Goal: Check status: Check status

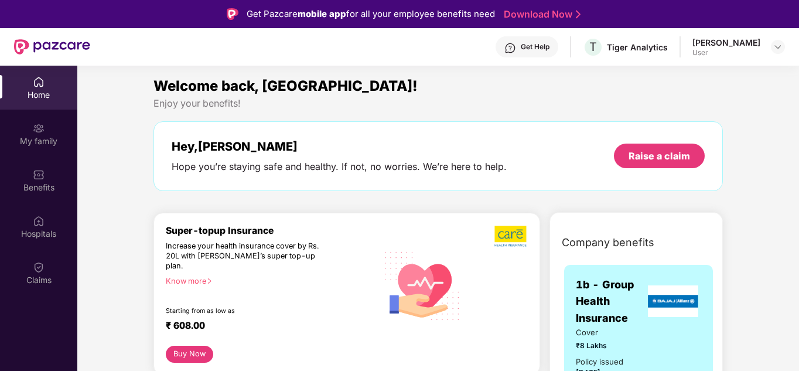
scroll to position [66, 0]
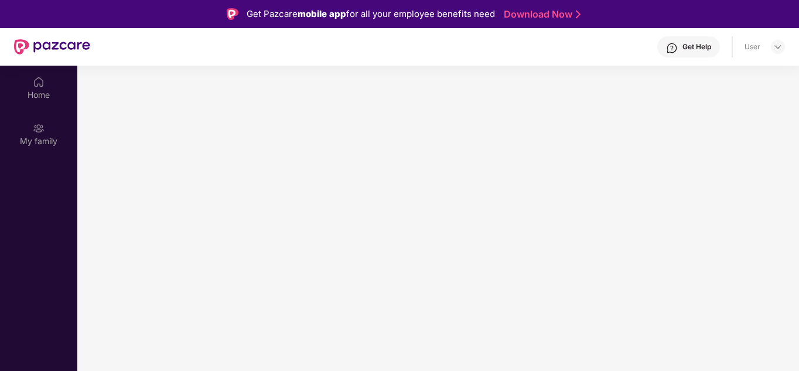
scroll to position [66, 0]
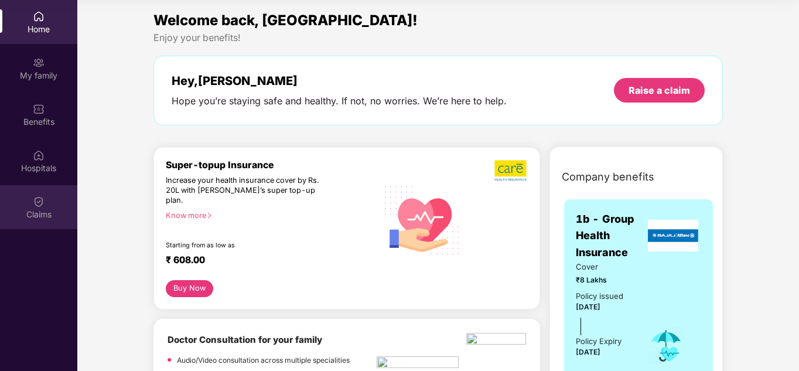
click at [38, 199] on img at bounding box center [39, 202] width 12 height 12
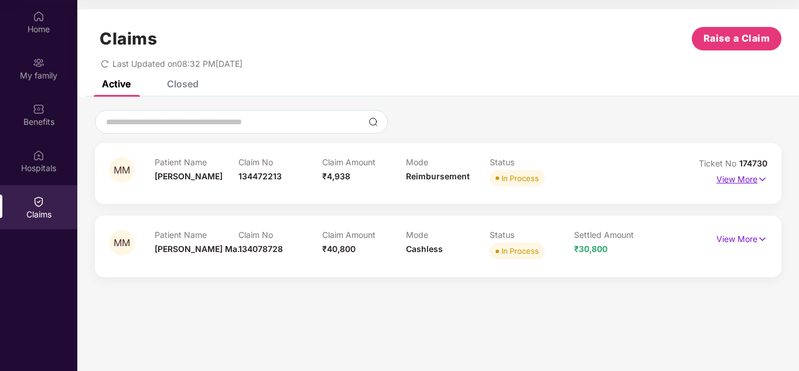
click at [759, 184] on img at bounding box center [762, 179] width 10 height 13
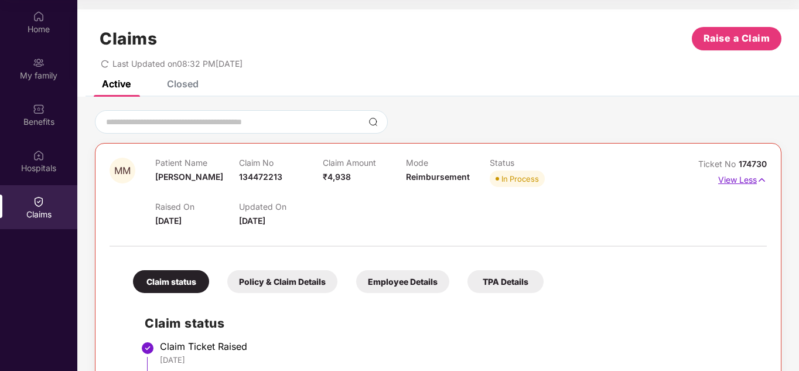
click at [757, 180] on img at bounding box center [762, 179] width 10 height 13
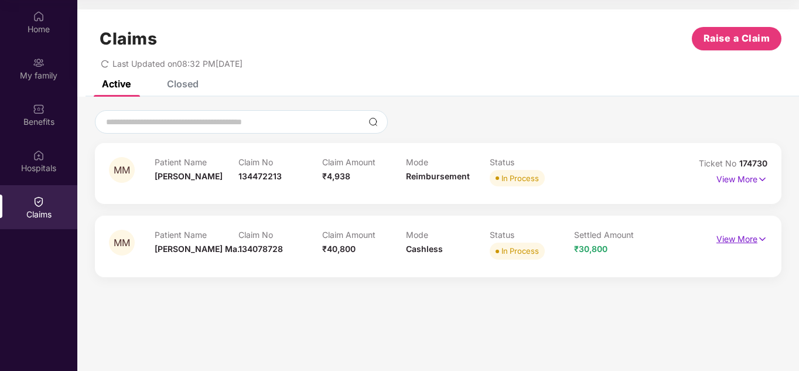
click at [762, 238] on img at bounding box center [762, 238] width 10 height 13
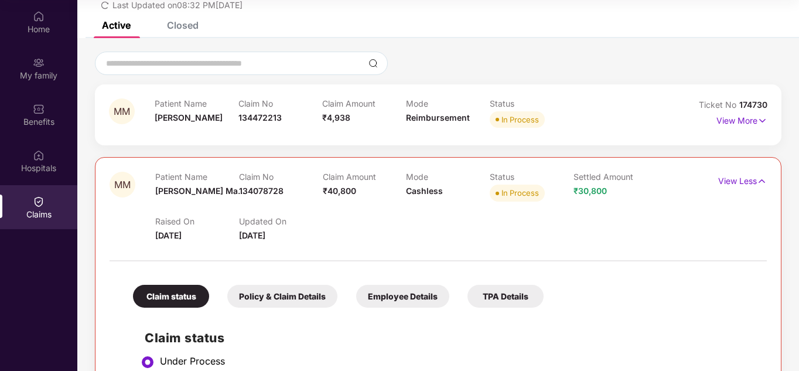
scroll to position [199, 0]
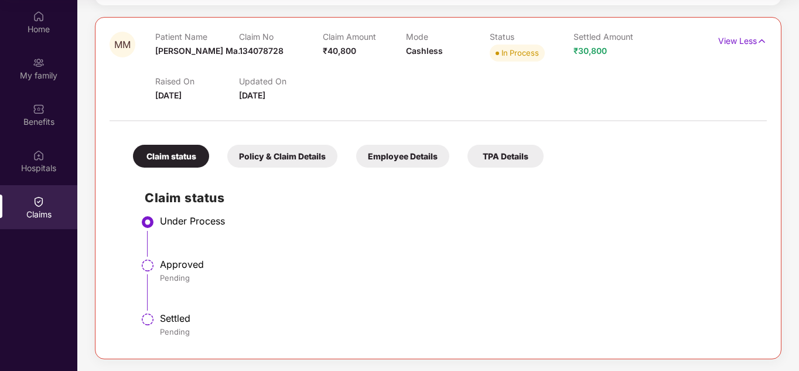
click at [165, 263] on div "Approved" at bounding box center [457, 264] width 595 height 12
click at [173, 317] on div "Settled" at bounding box center [457, 318] width 595 height 12
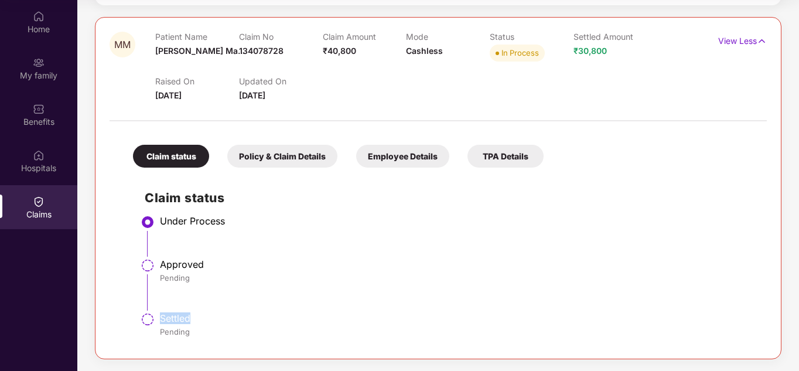
click at [333, 315] on div "Settled" at bounding box center [457, 318] width 595 height 12
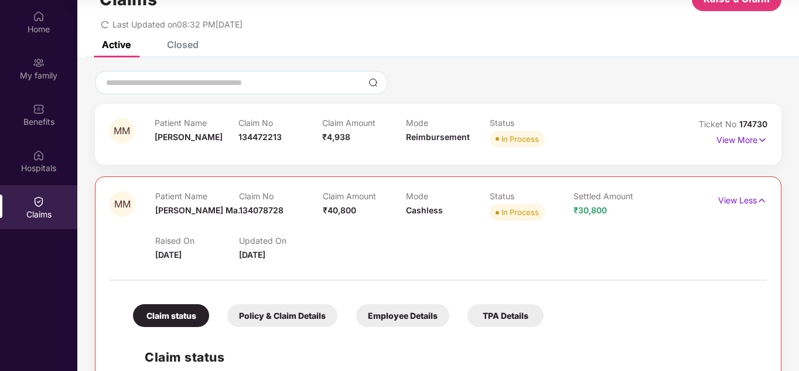
scroll to position [81, 0]
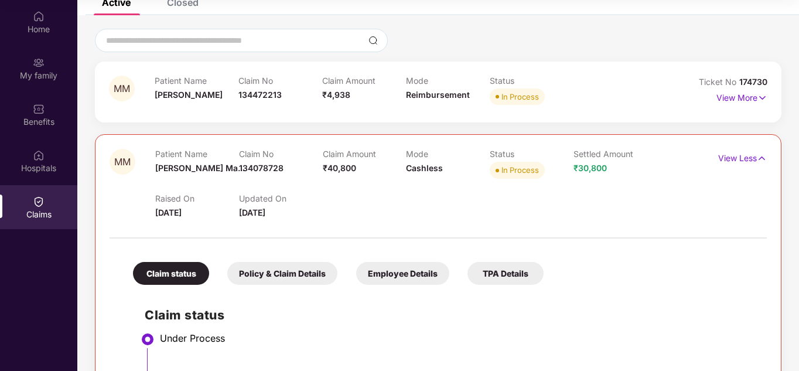
click at [278, 281] on div "Policy & Claim Details" at bounding box center [282, 273] width 110 height 23
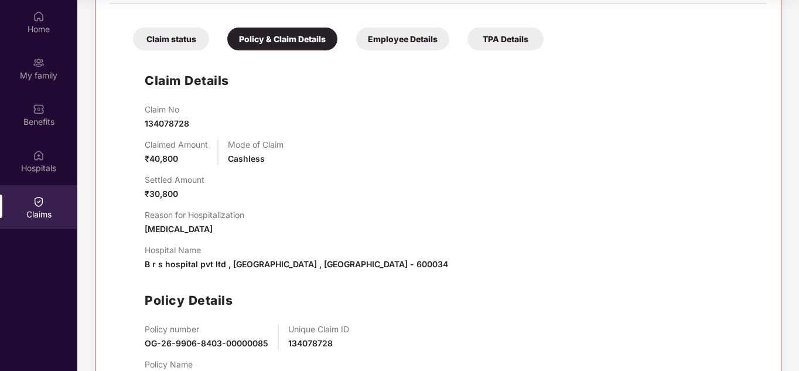
scroll to position [365, 0]
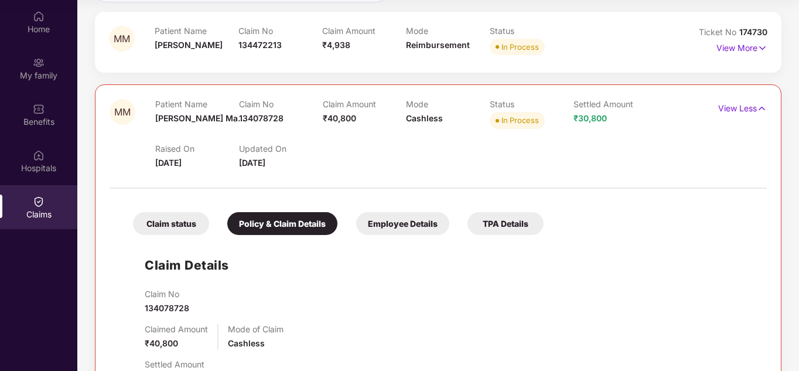
click at [378, 227] on div "Employee Details" at bounding box center [402, 223] width 93 height 23
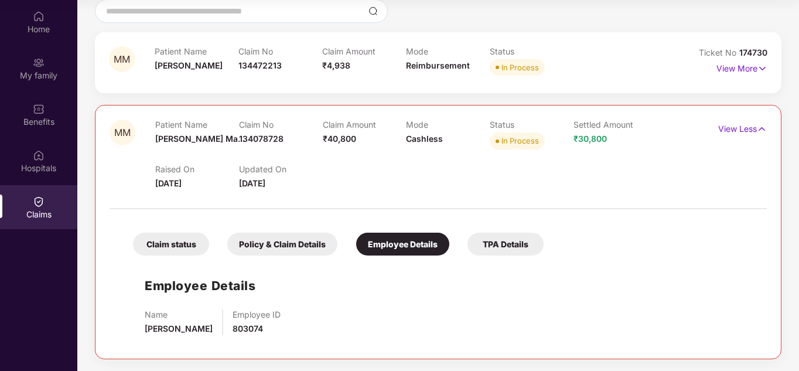
click at [497, 245] on div "TPA Details" at bounding box center [505, 243] width 76 height 23
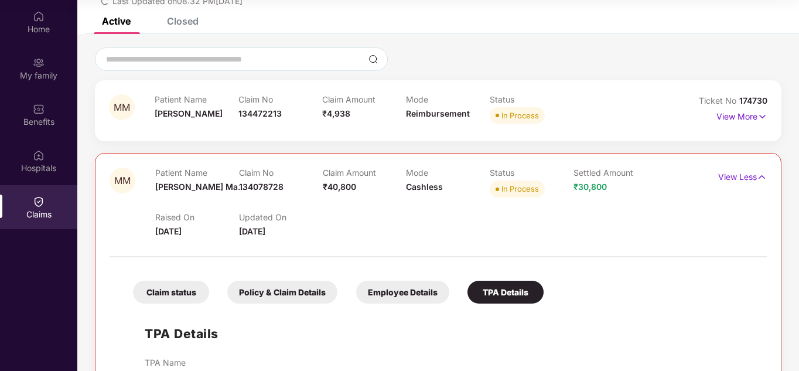
scroll to position [136, 0]
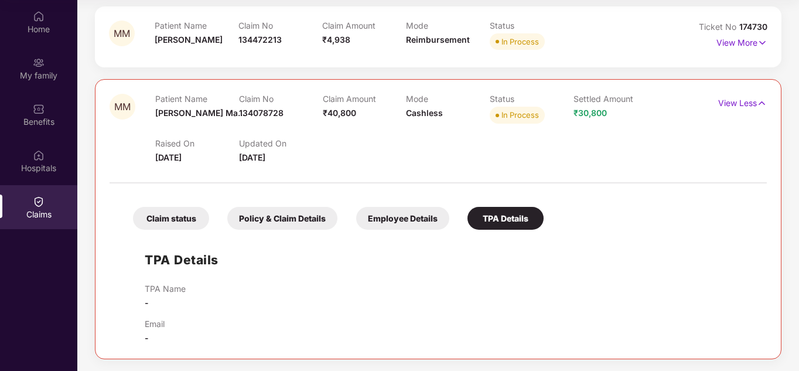
click at [281, 221] on div "Policy & Claim Details" at bounding box center [282, 218] width 110 height 23
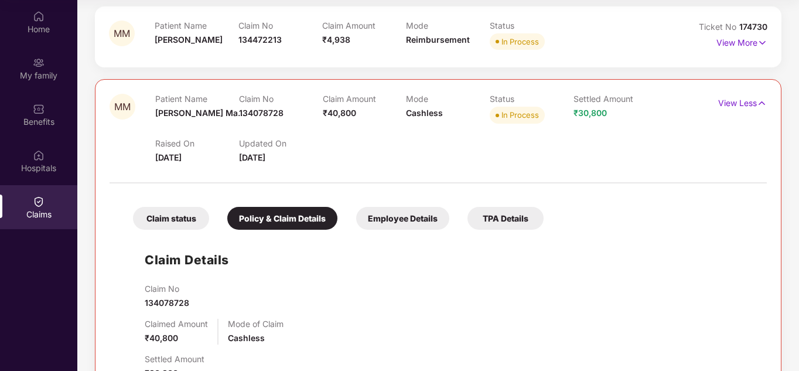
click at [173, 223] on div "Claim status" at bounding box center [171, 218] width 76 height 23
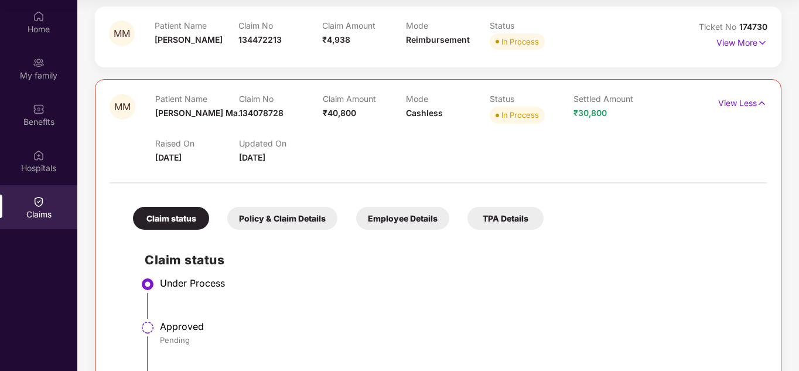
scroll to position [0, 0]
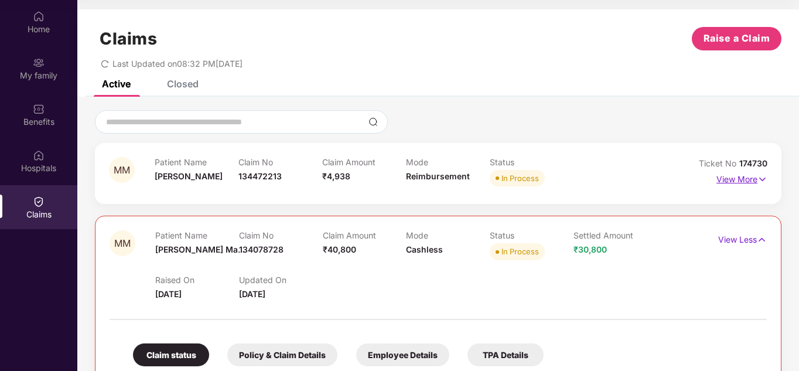
click at [746, 180] on p "View More" at bounding box center [741, 178] width 51 height 16
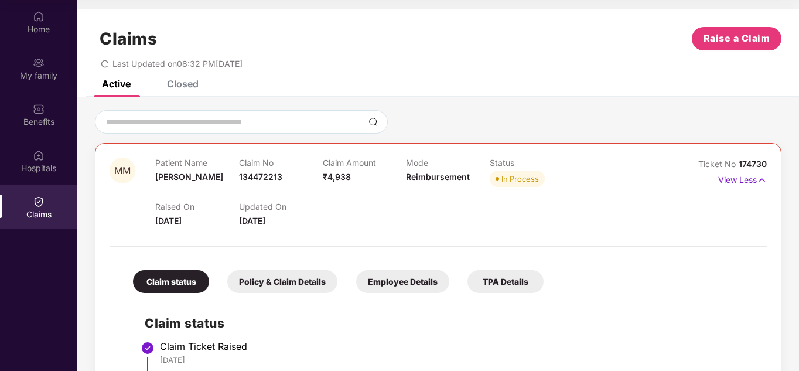
click at [188, 86] on div "Closed" at bounding box center [183, 84] width 32 height 12
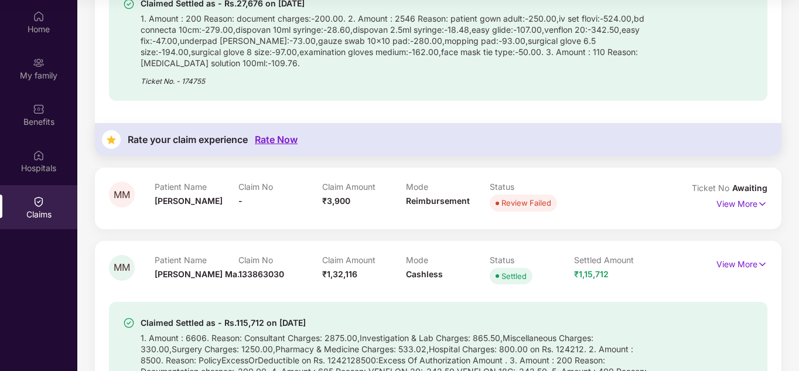
scroll to position [163, 0]
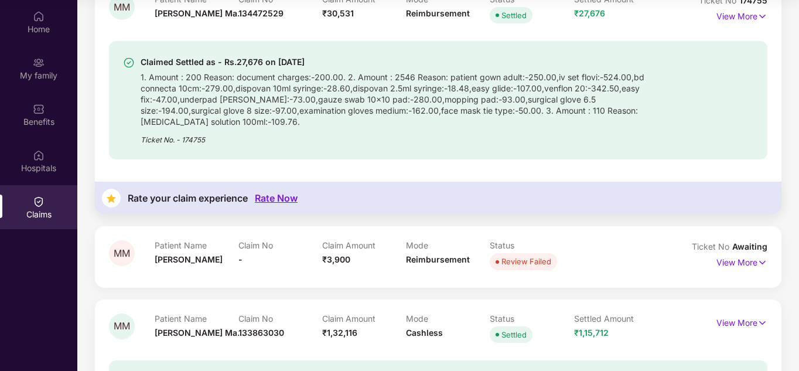
click at [334, 258] on span "₹3,900" at bounding box center [336, 259] width 28 height 10
click at [357, 276] on div "MM Patient Name [PERSON_NAME] Claim No - Claim Amount ₹3,900 Mode Reimbursement…" at bounding box center [438, 256] width 686 height 61
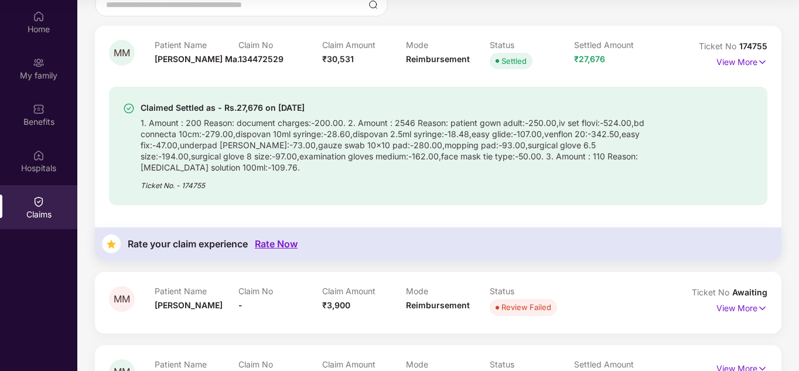
scroll to position [176, 0]
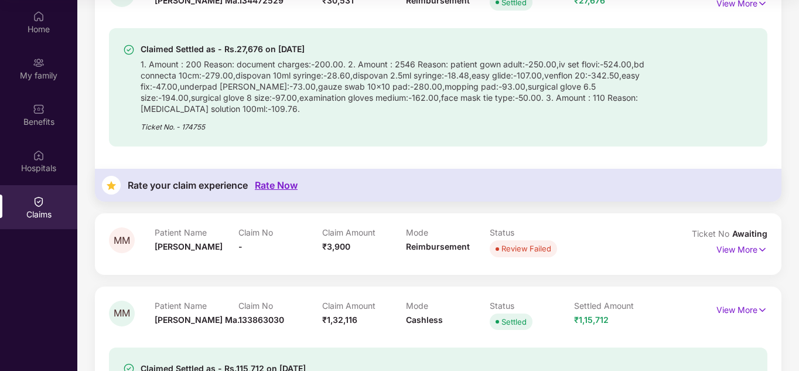
click at [283, 188] on div "Rate Now" at bounding box center [276, 185] width 43 height 11
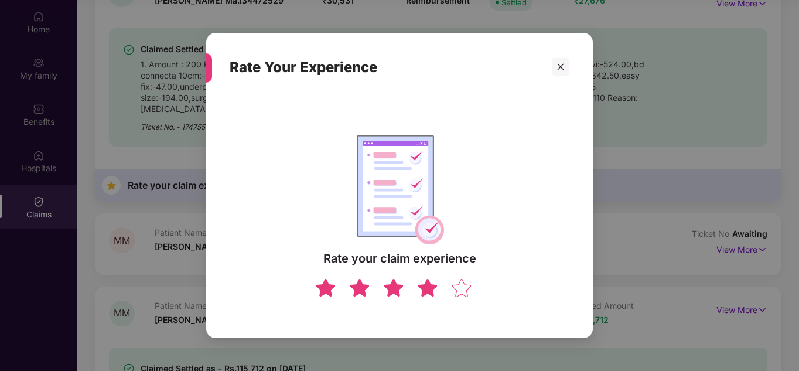
click at [432, 292] on img at bounding box center [427, 287] width 22 height 20
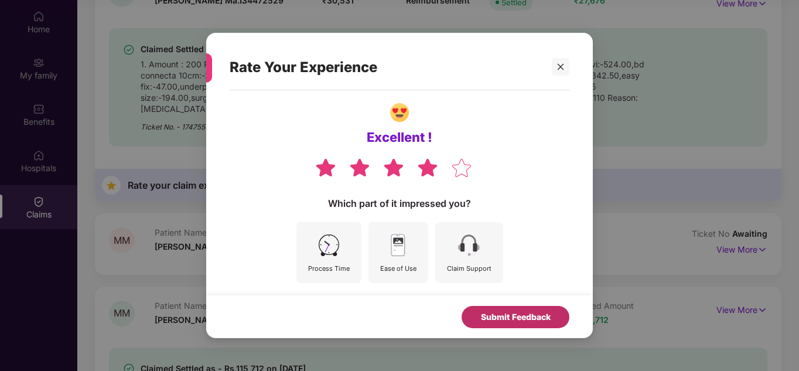
click at [509, 310] on div "Submit Feedback" at bounding box center [515, 317] width 108 height 22
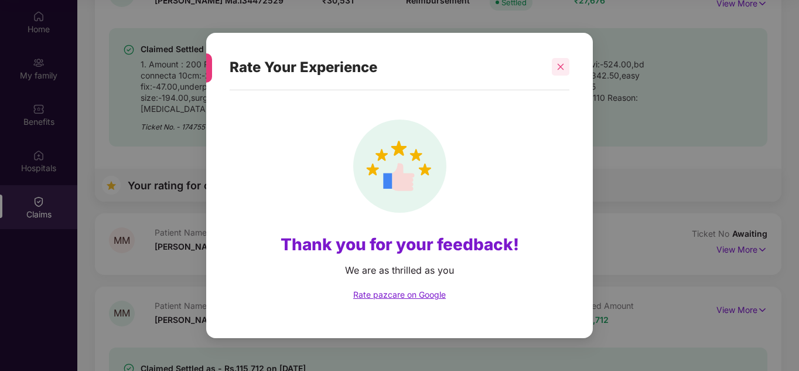
click at [565, 65] on div at bounding box center [561, 67] width 18 height 18
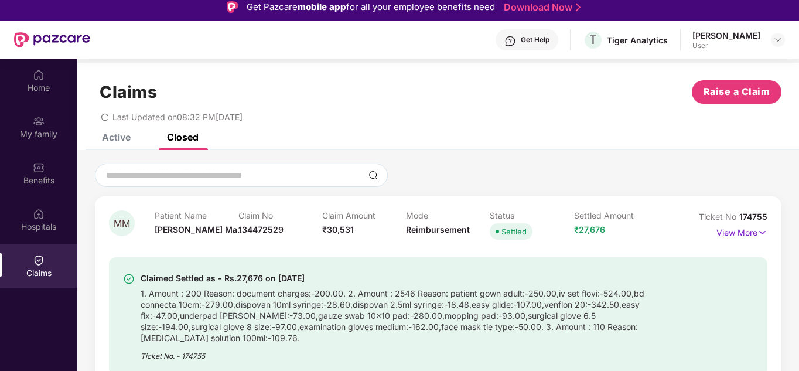
scroll to position [0, 0]
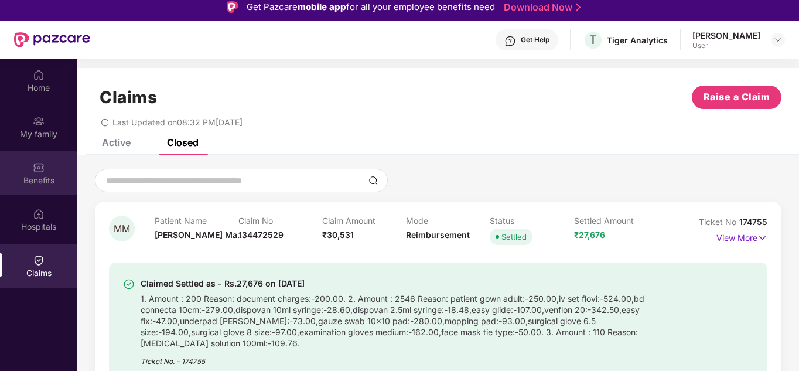
click at [22, 163] on div "Benefits" at bounding box center [38, 173] width 77 height 44
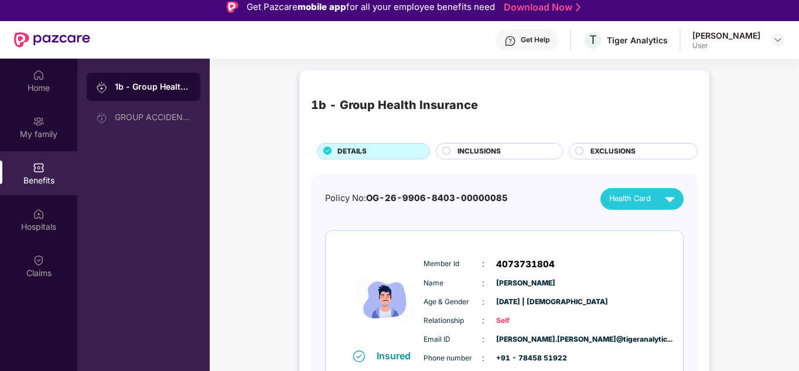
scroll to position [59, 0]
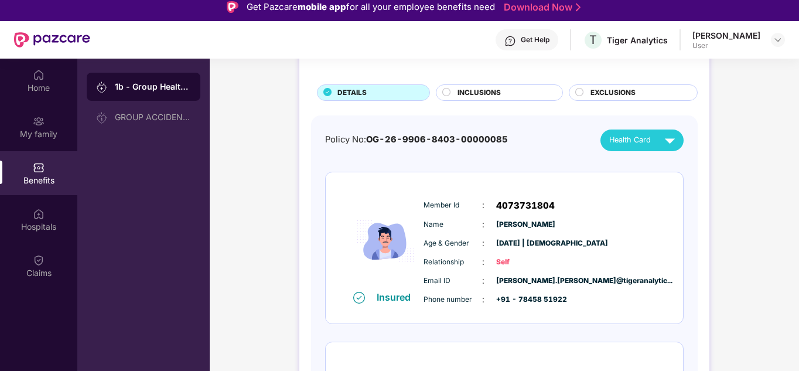
click at [452, 88] on div "INCLUSIONS" at bounding box center [504, 93] width 105 height 13
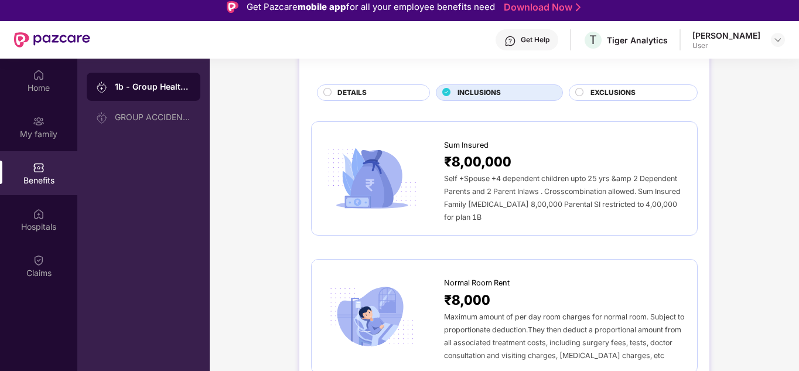
click at [585, 97] on div "EXCLUSIONS" at bounding box center [637, 93] width 107 height 13
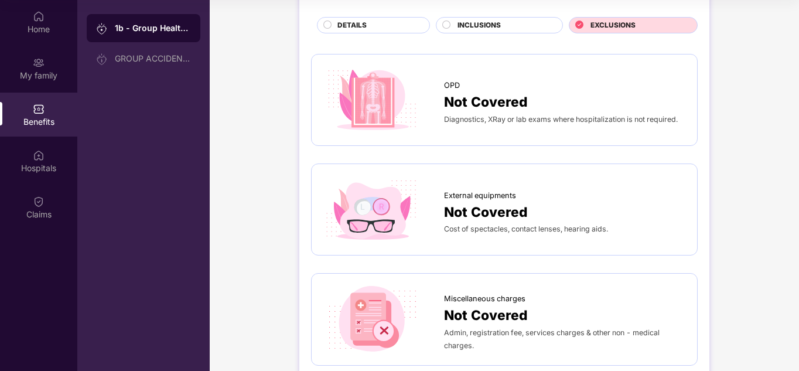
scroll to position [0, 0]
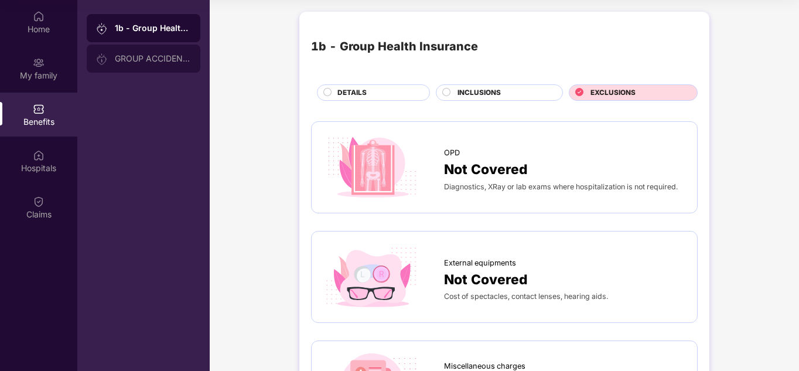
click at [158, 54] on div "GROUP ACCIDENTAL INSURANCE" at bounding box center [153, 58] width 76 height 9
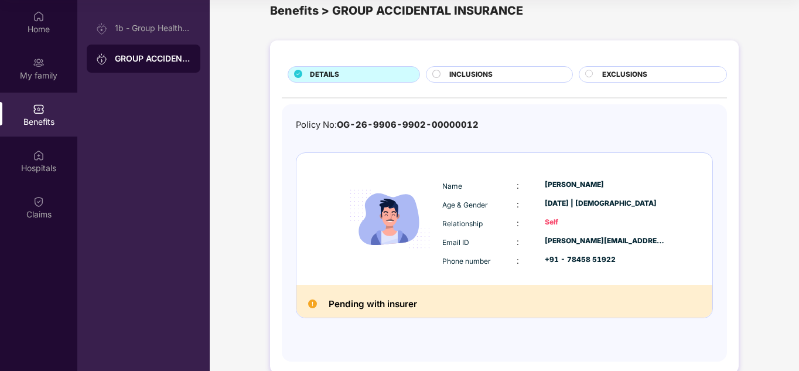
scroll to position [42, 0]
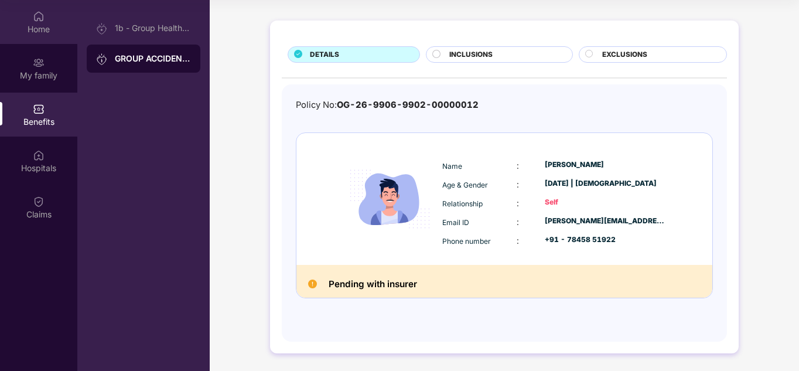
click at [35, 29] on div "Home" at bounding box center [38, 29] width 77 height 12
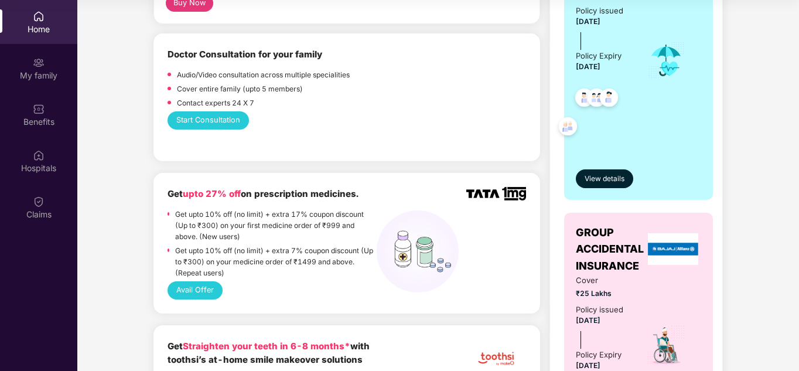
scroll to position [293, 0]
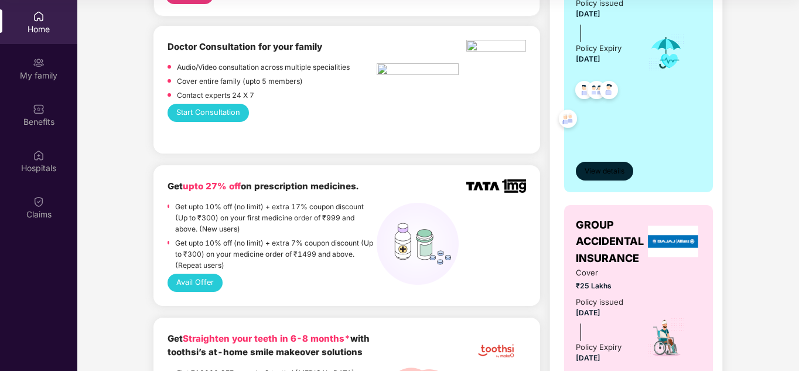
click at [607, 175] on span "View details" at bounding box center [604, 171] width 40 height 11
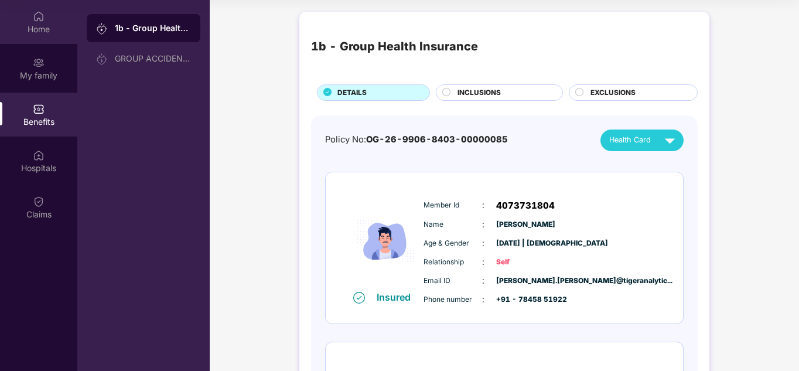
click at [48, 12] on div "Home" at bounding box center [38, 22] width 77 height 44
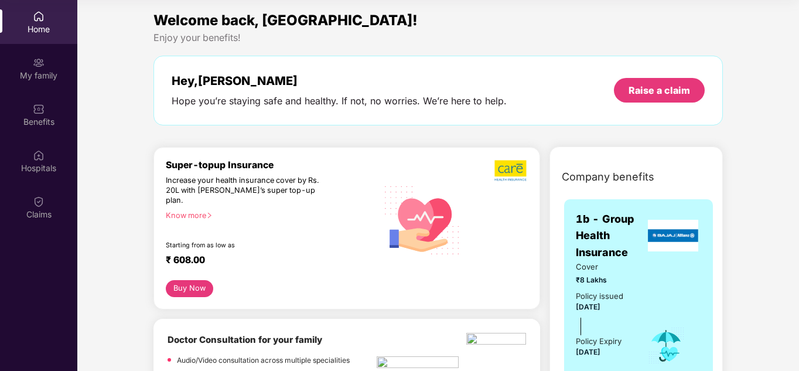
click at [344, 102] on div "Hope you’re staying safe and healthy. If not, no worries. We’re here to help." at bounding box center [339, 101] width 335 height 12
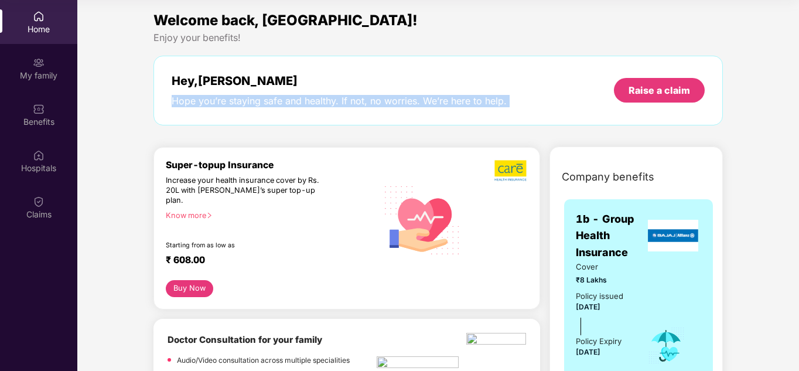
click at [344, 102] on div "Hope you’re staying safe and healthy. If not, no worries. We’re here to help." at bounding box center [339, 101] width 335 height 12
click at [369, 114] on div "Hey, [PERSON_NAME] you’re staying safe and healthy. If not, no worries. We’re h…" at bounding box center [437, 91] width 569 height 70
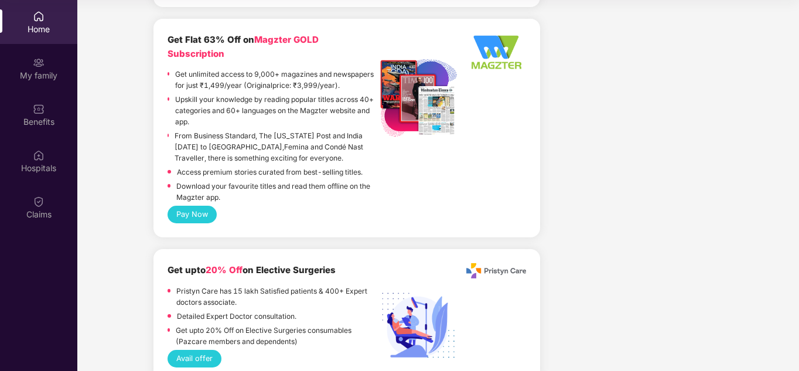
scroll to position [2097, 0]
